Goal: Information Seeking & Learning: Check status

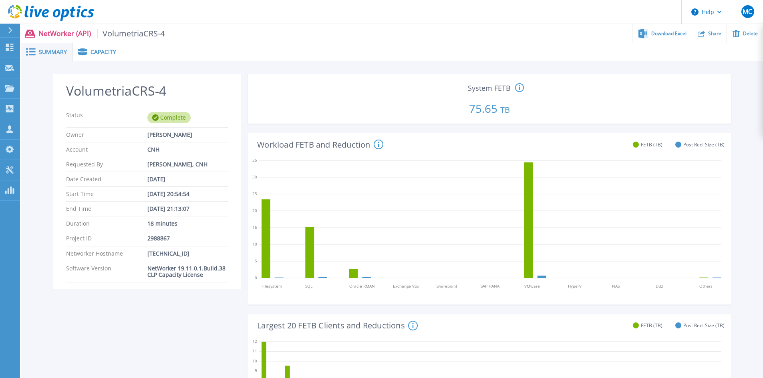
click at [41, 10] on icon at bounding box center [38, 13] width 8 height 8
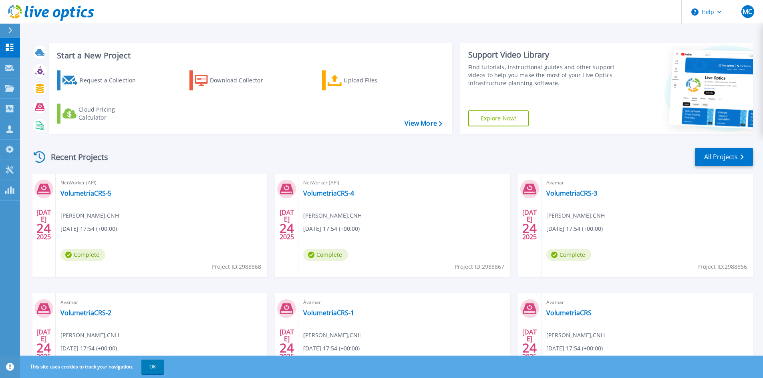
click at [86, 185] on span "NetWorker (API)" at bounding box center [161, 183] width 202 height 9
click at [92, 187] on span "NetWorker (API)" at bounding box center [161, 183] width 202 height 9
click at [94, 193] on link "VolumetriaCRS-5" at bounding box center [85, 193] width 51 height 8
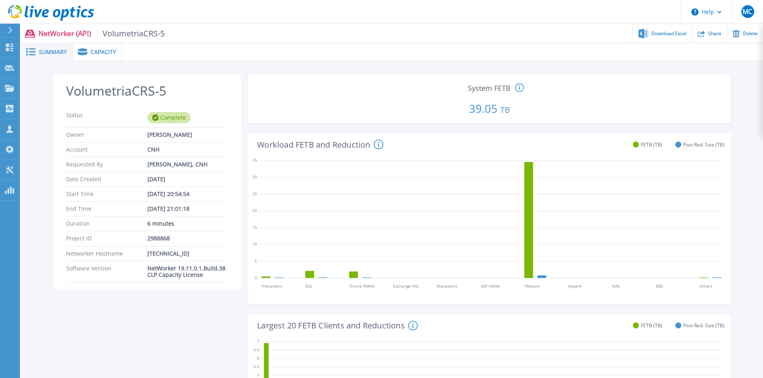
click at [103, 54] on span "Capacity" at bounding box center [103, 52] width 26 height 6
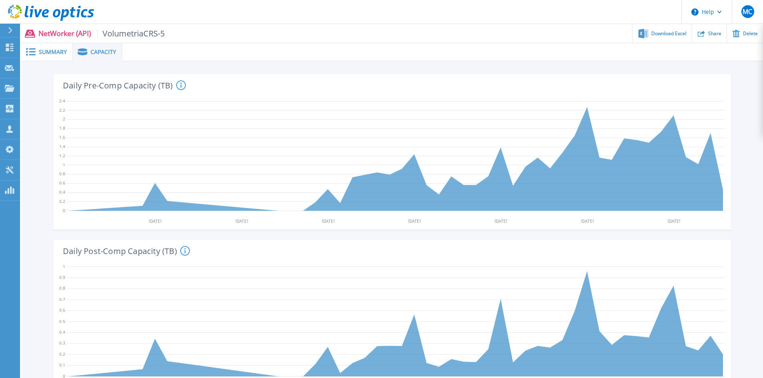
click at [44, 51] on span "Summary" at bounding box center [53, 52] width 28 height 6
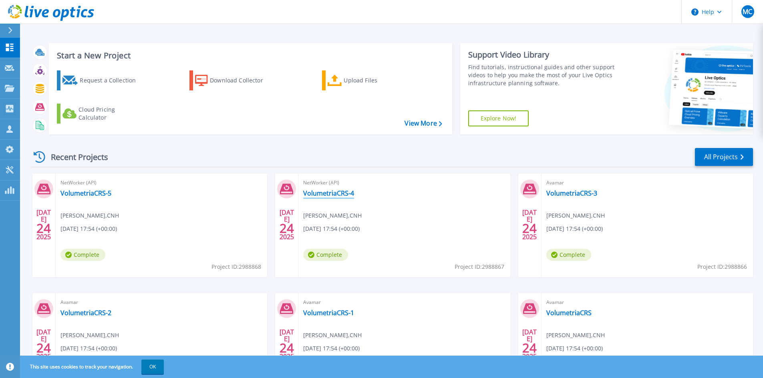
click at [340, 196] on link "VolumetriaCRS-4" at bounding box center [328, 193] width 51 height 8
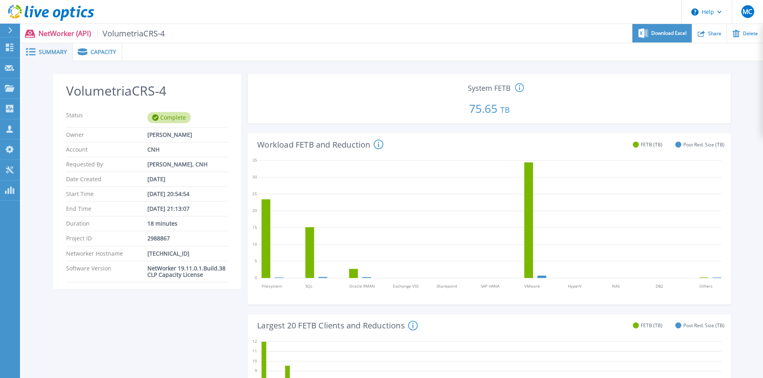
click at [670, 36] on span "Download Excel" at bounding box center [668, 33] width 35 height 5
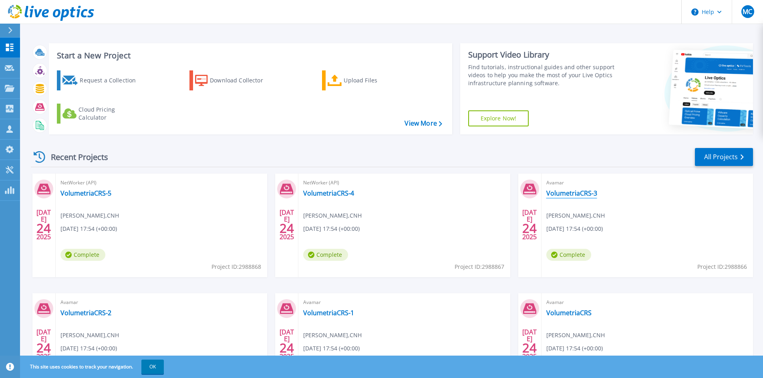
click at [570, 192] on link "VolumetriaCRS-3" at bounding box center [571, 193] width 51 height 8
